Goal: Complete application form

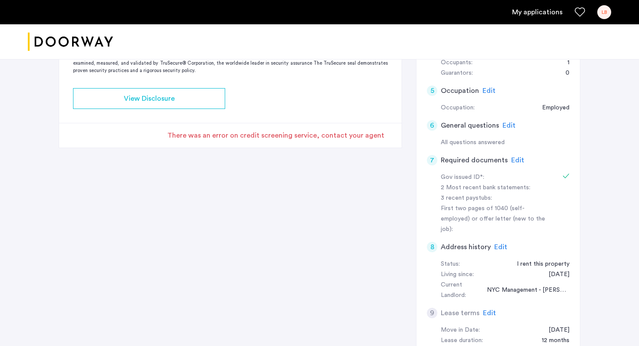
scroll to position [218, 0]
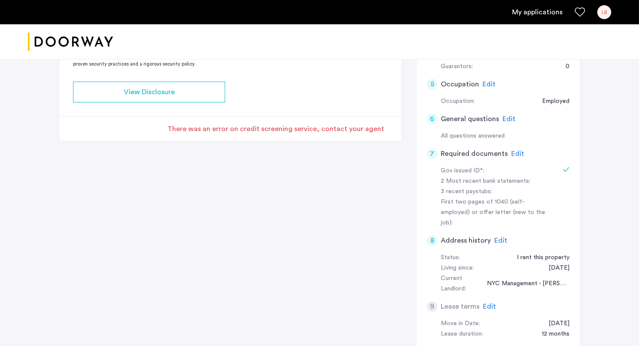
click at [502, 237] on span "Edit" at bounding box center [500, 240] width 13 height 7
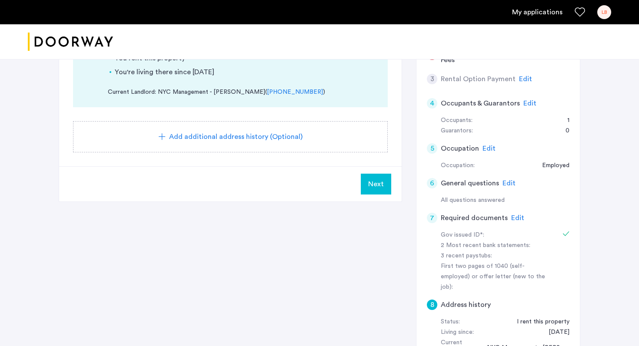
scroll to position [143, 0]
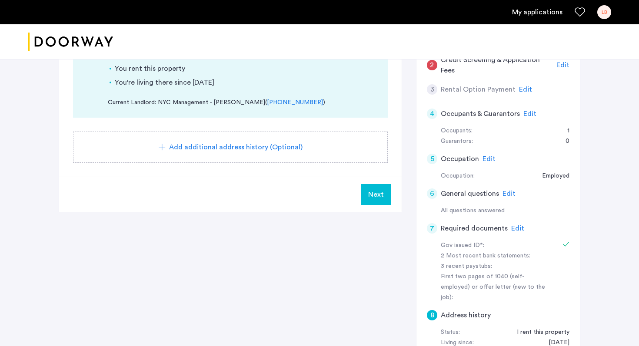
click at [516, 227] on span "Edit" at bounding box center [517, 228] width 13 height 7
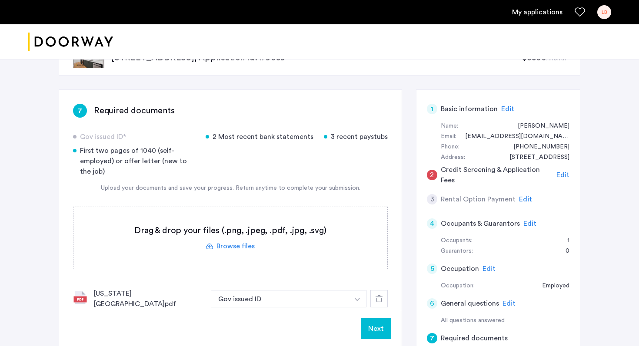
scroll to position [33, 0]
click at [244, 249] on label at bounding box center [230, 238] width 314 height 62
click at [0, 0] on input "file" at bounding box center [0, 0] width 0 height 0
click at [217, 244] on label at bounding box center [230, 238] width 314 height 62
click at [0, 0] on input "file" at bounding box center [0, 0] width 0 height 0
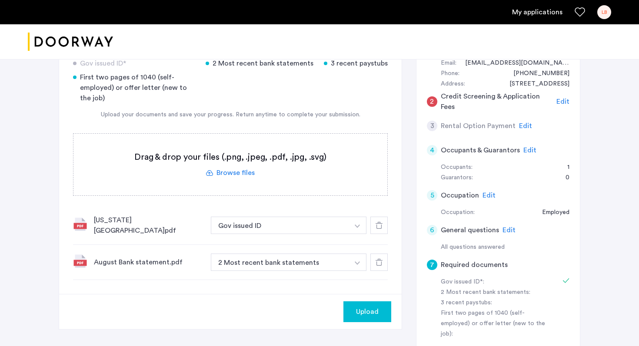
scroll to position [107, 0]
click at [237, 174] on label at bounding box center [230, 164] width 314 height 62
click at [0, 0] on input "file" at bounding box center [0, 0] width 0 height 0
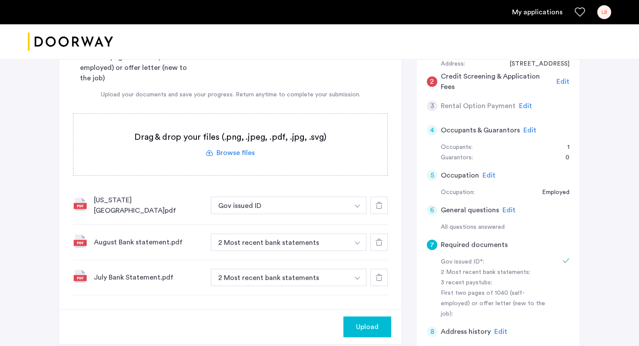
scroll to position [133, 0]
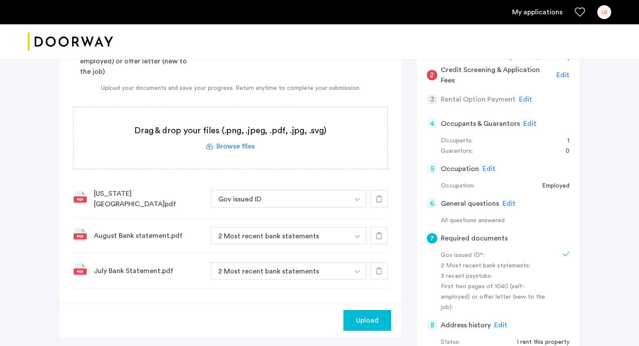
click at [350, 235] on button "button" at bounding box center [357, 235] width 18 height 17
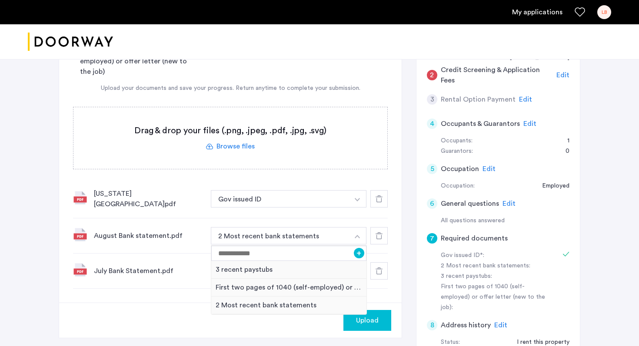
click at [164, 314] on div "Upload" at bounding box center [230, 320] width 342 height 35
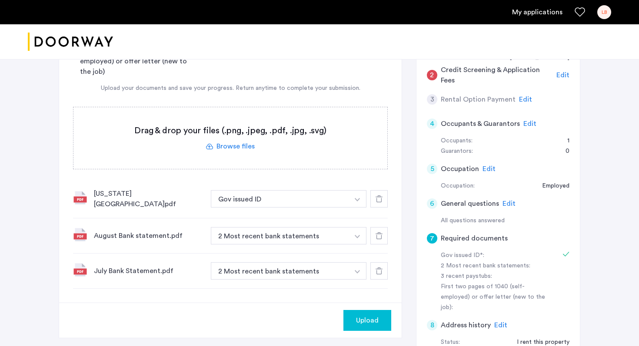
click at [370, 318] on span "Upload" at bounding box center [367, 320] width 23 height 10
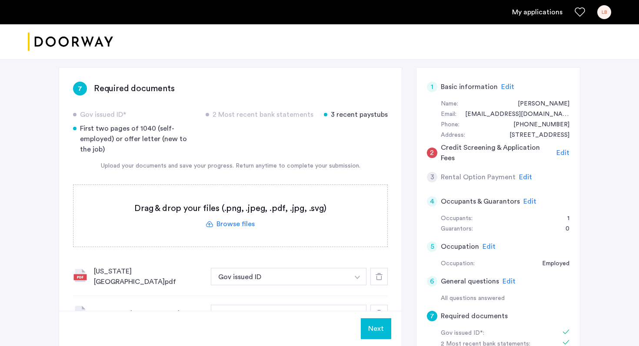
scroll to position [49, 0]
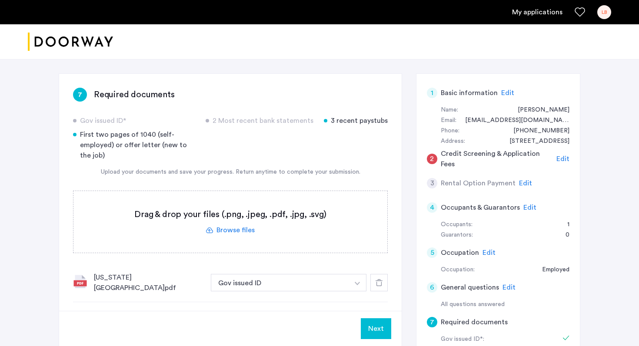
click at [530, 161] on h5 "Credit Screening & Application Fees" at bounding box center [496, 159] width 113 height 21
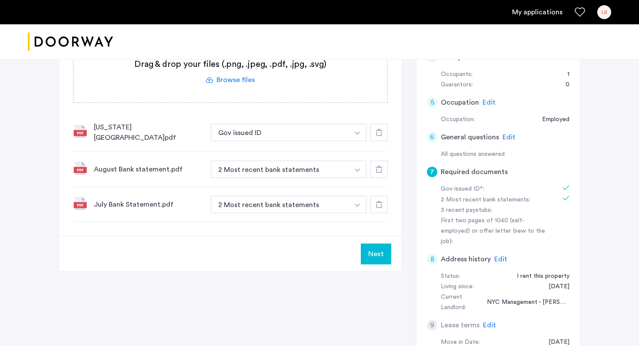
scroll to position [195, 0]
